Goal: Check status: Check status

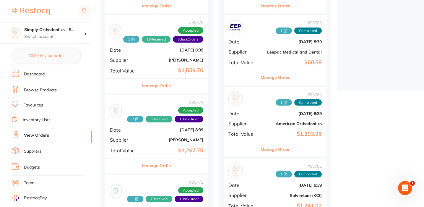
scroll to position [144, 0]
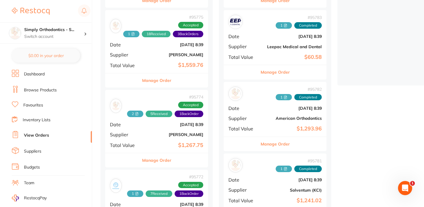
click at [151, 80] on button "Manage Order" at bounding box center [156, 80] width 29 height 14
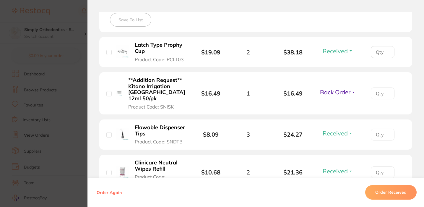
scroll to position [172, 0]
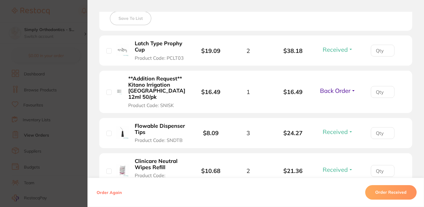
click at [332, 94] on span "Back Order" at bounding box center [335, 90] width 30 height 7
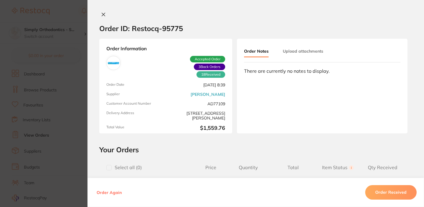
scroll to position [0, 0]
click at [308, 53] on button "Upload attachments" at bounding box center [303, 51] width 41 height 11
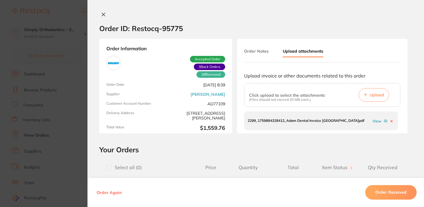
click at [375, 120] on link "View" at bounding box center [377, 121] width 9 height 4
click at [101, 14] on icon at bounding box center [103, 14] width 5 height 5
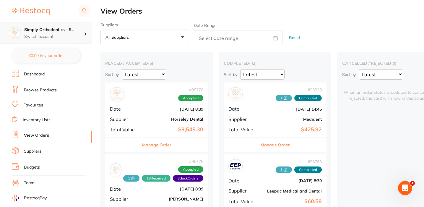
click at [56, 39] on div "Simply Orthodontics - S... Switch account" at bounding box center [46, 32] width 92 height 21
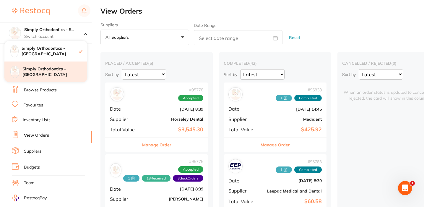
click at [44, 70] on h4 "Simply Orthodontics - [GEOGRAPHIC_DATA]" at bounding box center [54, 72] width 65 height 12
